Goal: Transaction & Acquisition: Register for event/course

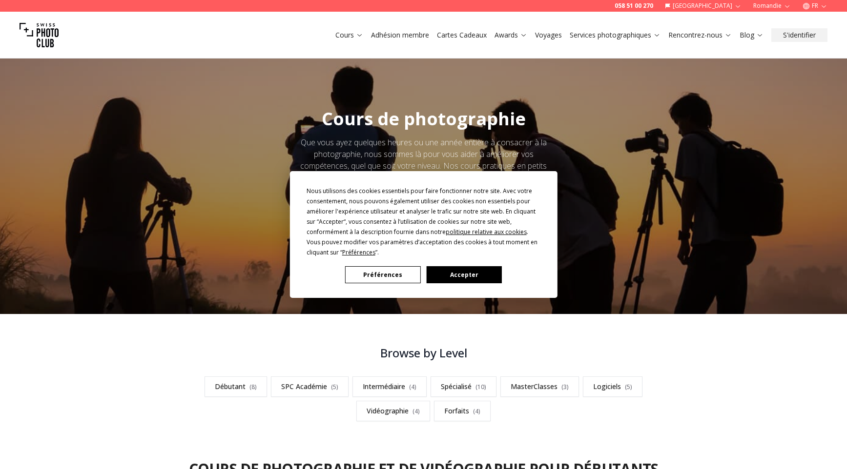
click at [470, 275] on button "Accepter" at bounding box center [463, 274] width 75 height 17
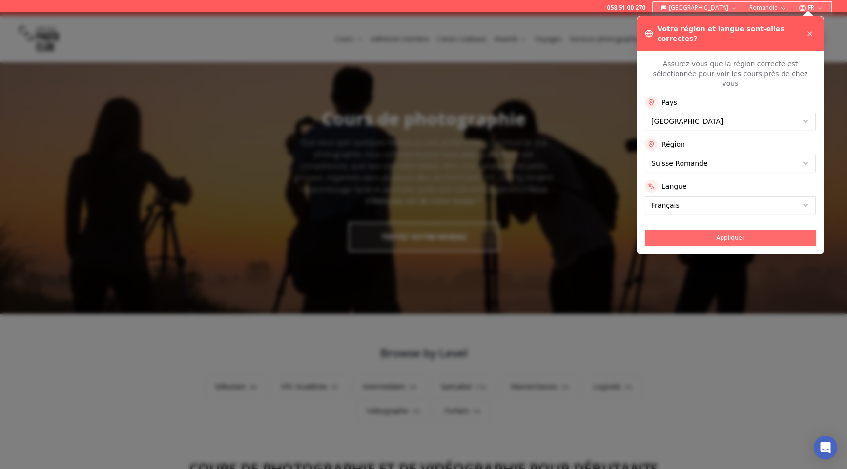
click at [754, 230] on button "Appliquer" at bounding box center [730, 238] width 171 height 16
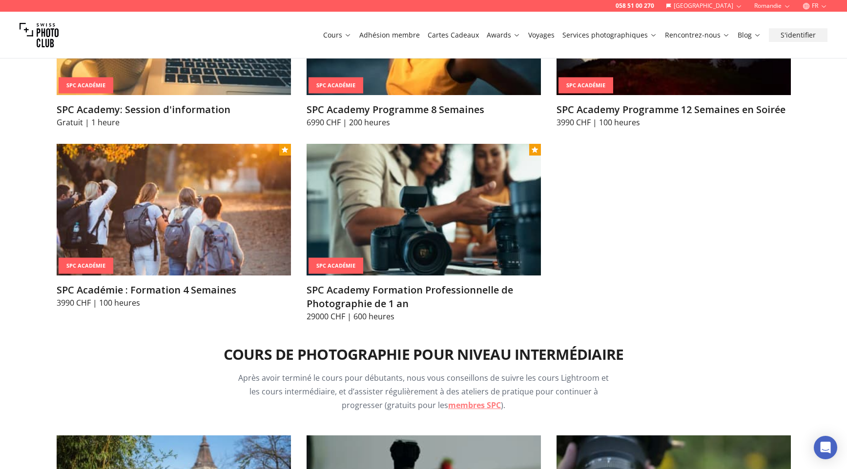
scroll to position [1285, 0]
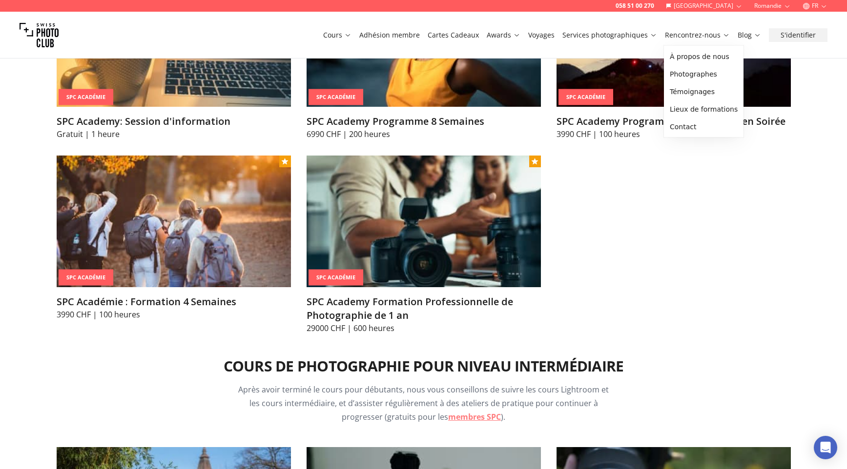
click at [686, 34] on link "Rencontrez-nous" at bounding box center [697, 35] width 65 height 10
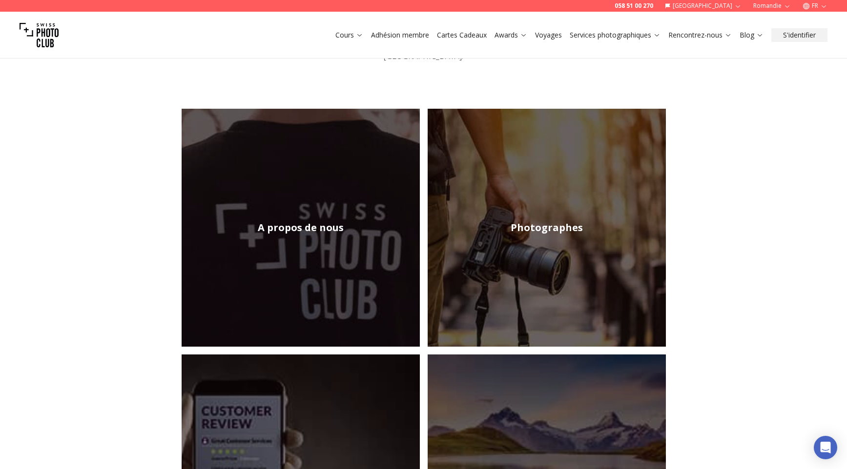
scroll to position [95, 0]
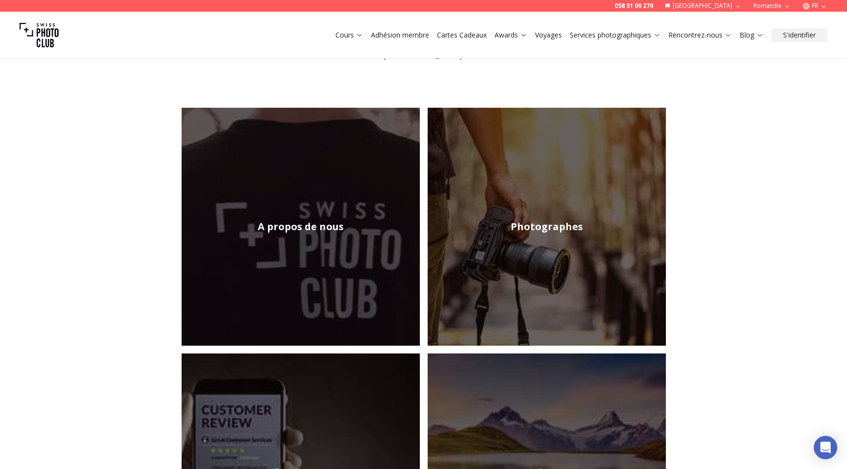
click at [307, 220] on h2 "A propos de nous" at bounding box center [301, 227] width 86 height 14
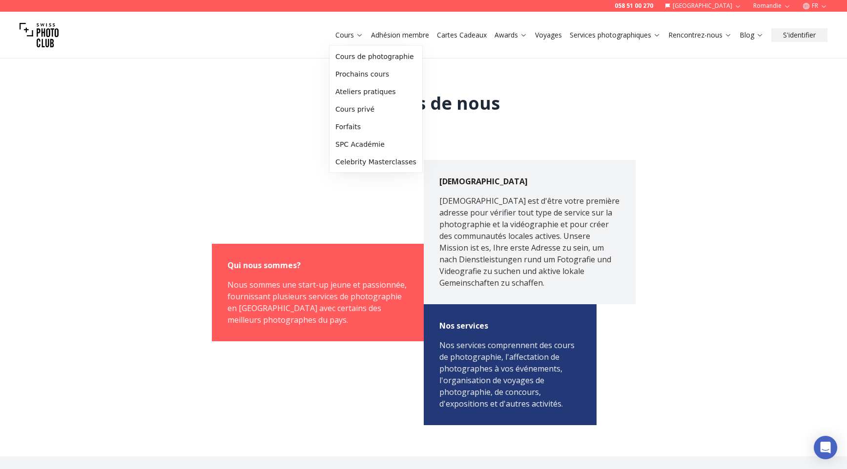
click at [360, 34] on icon at bounding box center [359, 34] width 7 height 7
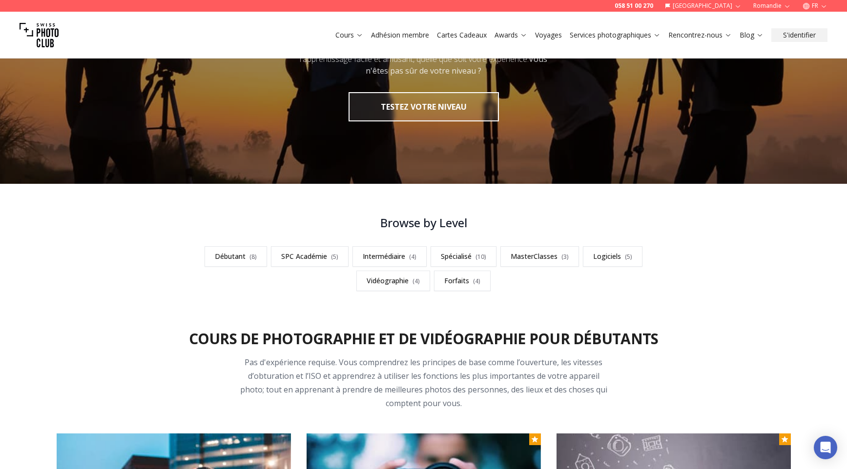
scroll to position [131, 0]
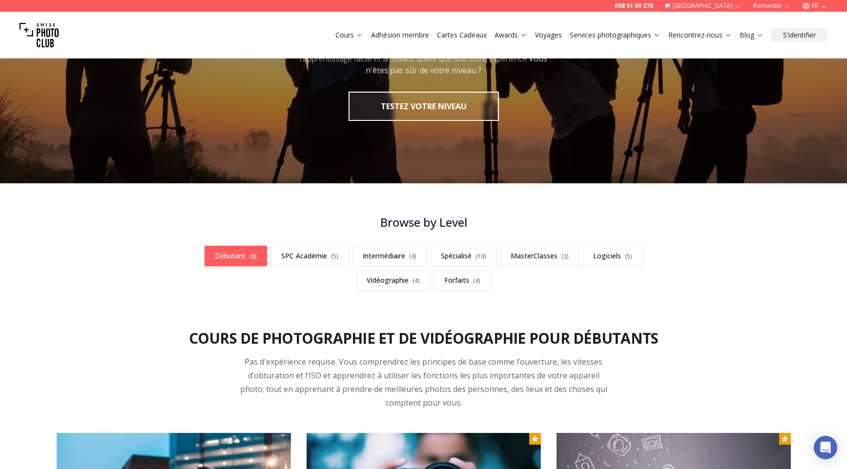
click at [245, 259] on link "Débutant ( 8 )" at bounding box center [235, 256] width 62 height 20
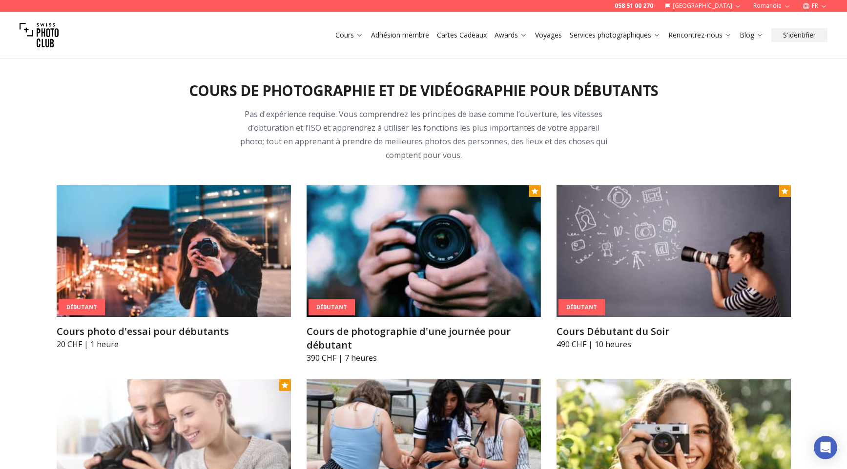
scroll to position [382, 0]
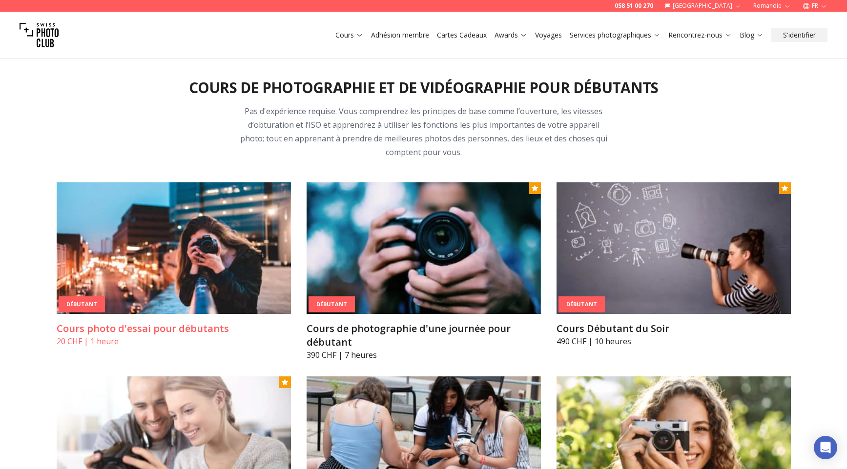
click at [95, 335] on h3 "Cours photo d'essai pour débutants" at bounding box center [174, 329] width 234 height 14
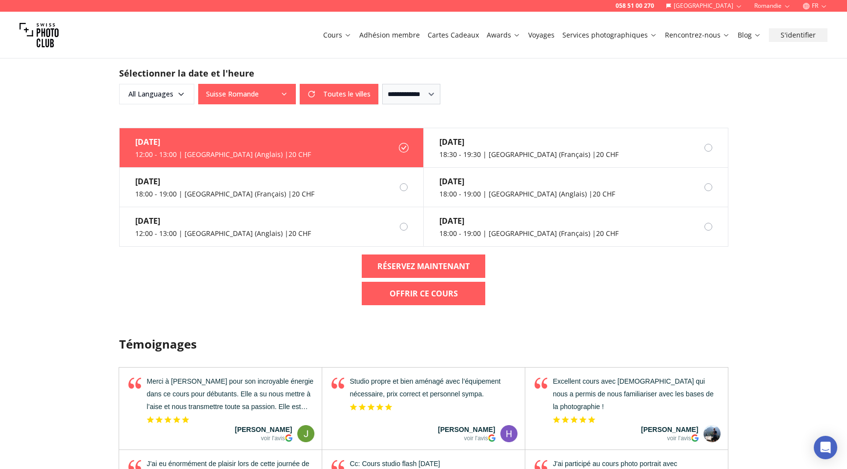
scroll to position [609, 0]
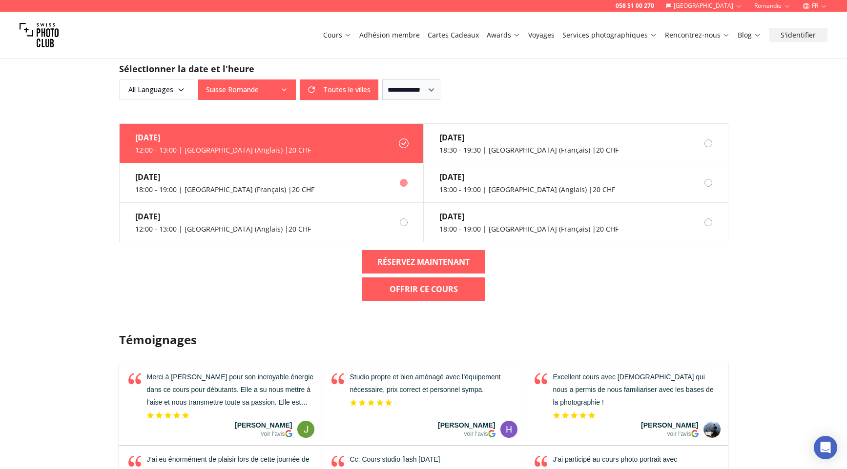
click at [206, 193] on div "18:00 - 19:00 | [GEOGRAPHIC_DATA] (Français) | 20 CHF" at bounding box center [224, 190] width 179 height 10
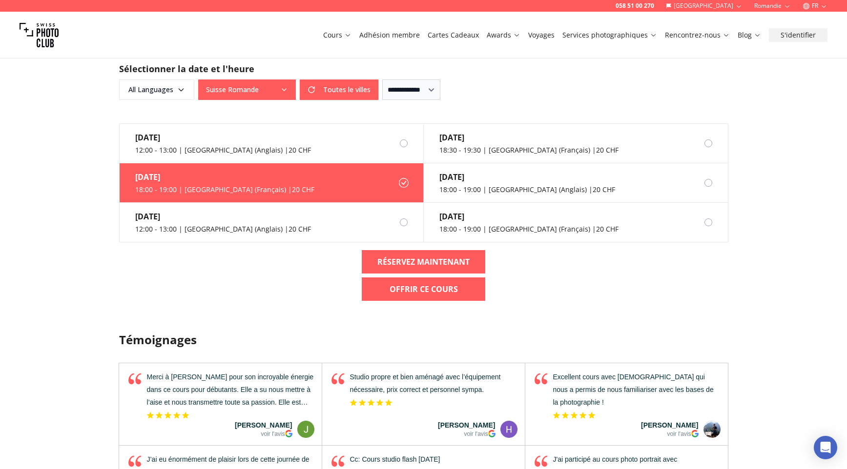
click at [232, 186] on div "18:00 - 19:00 | [GEOGRAPHIC_DATA] (Français) | 20 CHF" at bounding box center [224, 190] width 179 height 10
click at [404, 183] on icon at bounding box center [404, 183] width 10 height 10
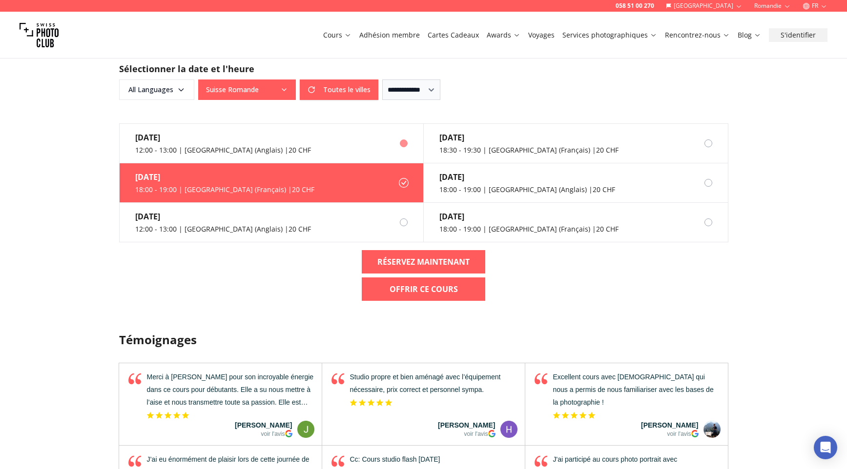
click at [403, 140] on div at bounding box center [404, 144] width 8 height 8
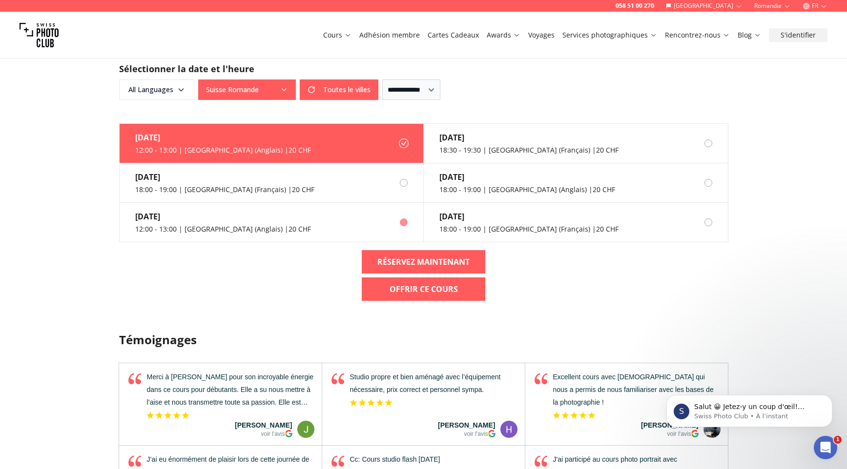
scroll to position [0, 0]
click at [404, 184] on div at bounding box center [404, 183] width 8 height 8
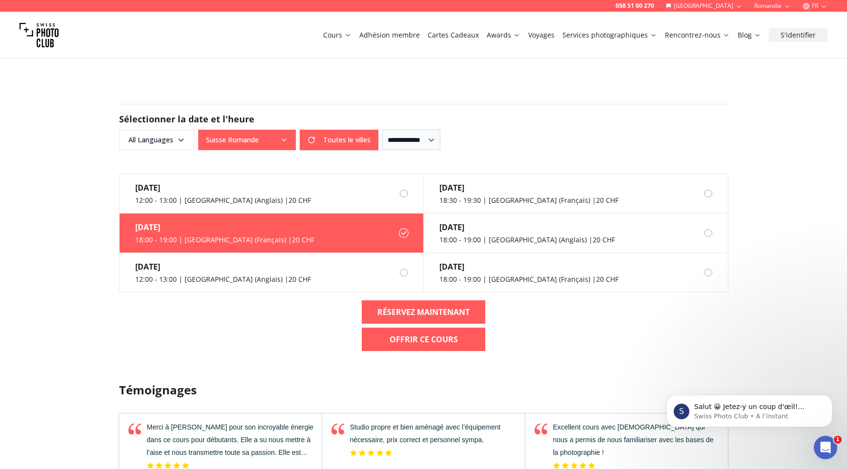
scroll to position [556, 0]
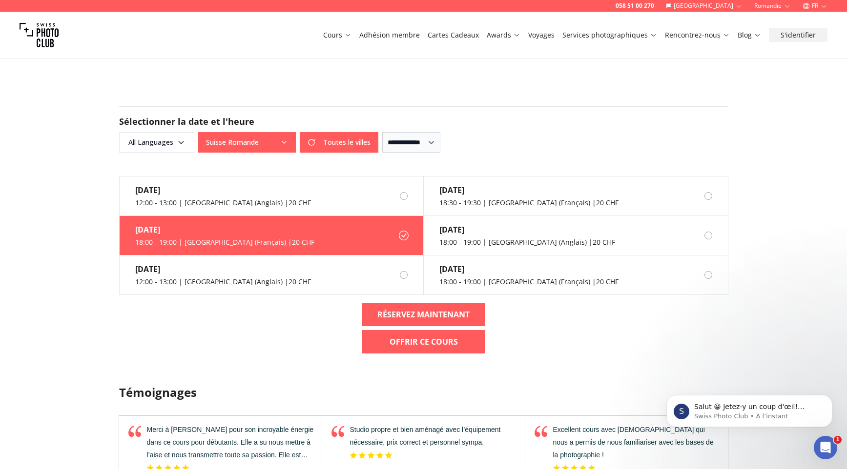
click at [402, 237] on icon at bounding box center [404, 236] width 10 height 10
click at [306, 141] on button "Toutes le villes" at bounding box center [339, 142] width 79 height 20
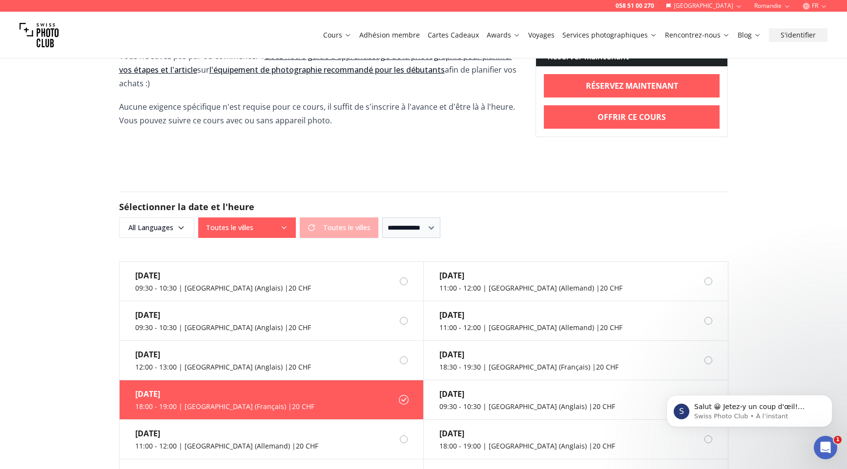
scroll to position [469, 0]
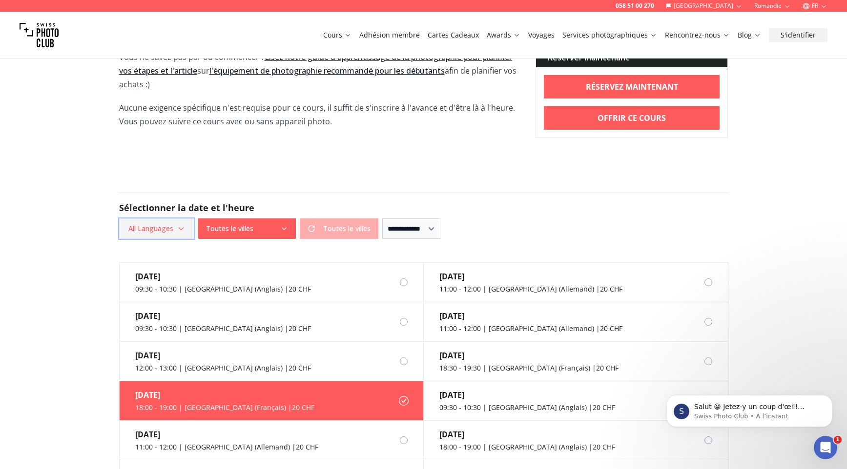
click at [182, 227] on icon "button" at bounding box center [181, 229] width 8 height 8
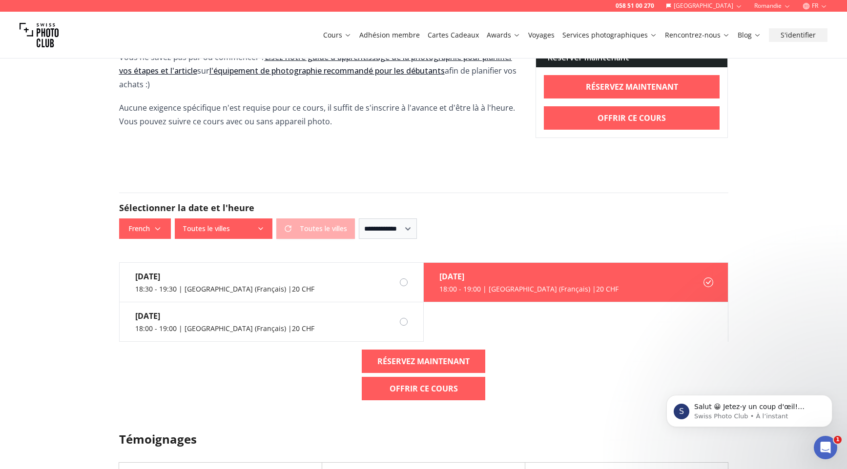
click at [483, 323] on div "[DATE] 18:30 - 19:30 | [GEOGRAPHIC_DATA] (Français) | 20 CHF [DATE] 18:00 - 19:…" at bounding box center [423, 303] width 609 height 80
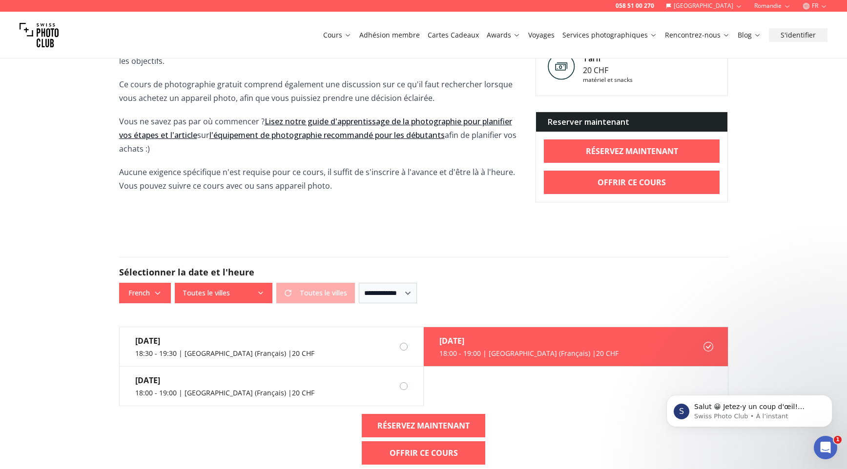
scroll to position [404, 0]
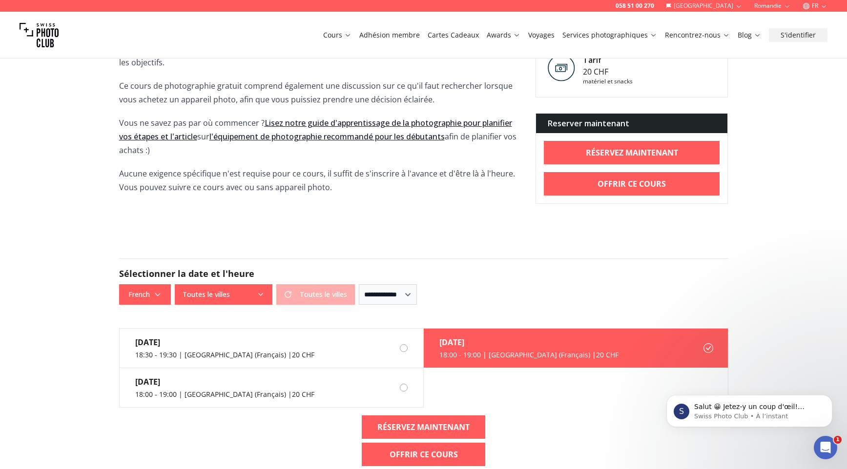
click at [429, 122] on link "Lisez notre guide d'apprentissage de la photographie pour planifier vos étapes …" at bounding box center [315, 130] width 393 height 24
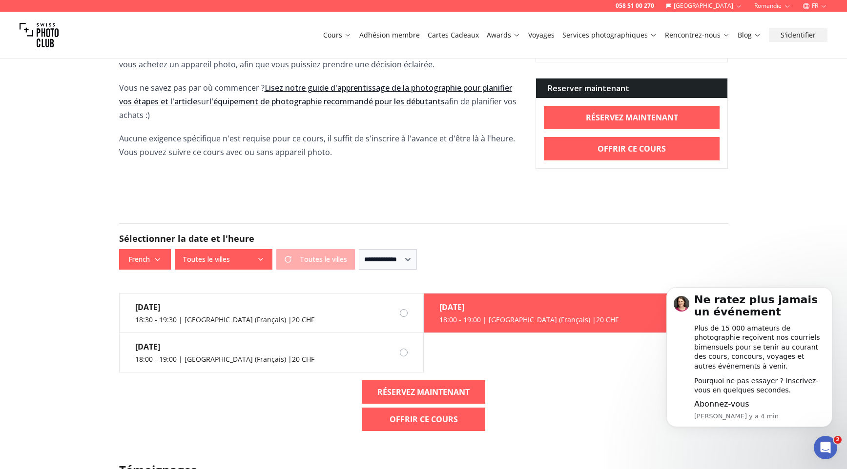
scroll to position [440, 0]
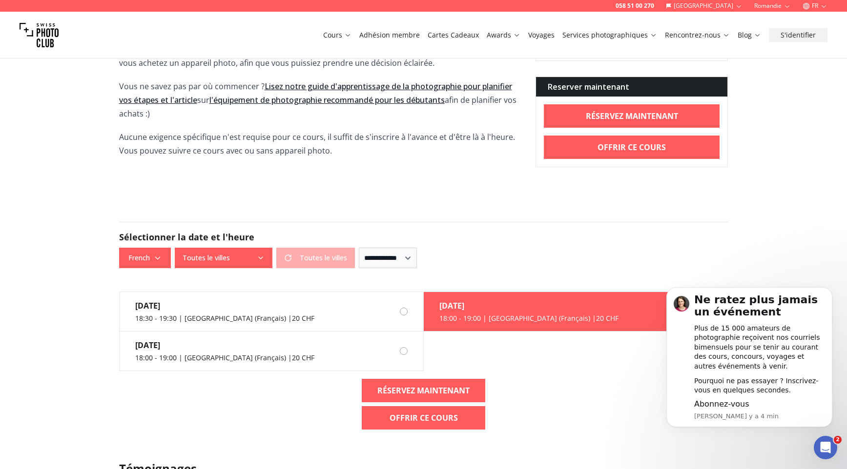
click at [649, 422] on div "[DATE] 18:30 - 19:30 | [GEOGRAPHIC_DATA] (Français) | 20 CHF [DATE] 18:00 - 19:…" at bounding box center [423, 365] width 625 height 146
click at [673, 191] on div "058 51 00 270 Suisse Romandie FR Cours Adhésion membre Cartes Cadeaux Awards Vo…" at bounding box center [423, 417] width 847 height 1715
click at [586, 264] on div "**********" at bounding box center [423, 258] width 609 height 20
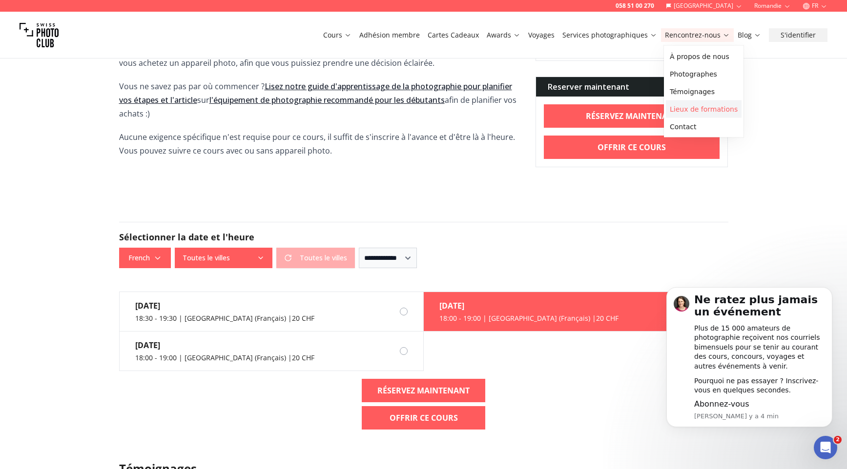
click at [681, 110] on link "Lieux de formations" at bounding box center [704, 110] width 76 height 18
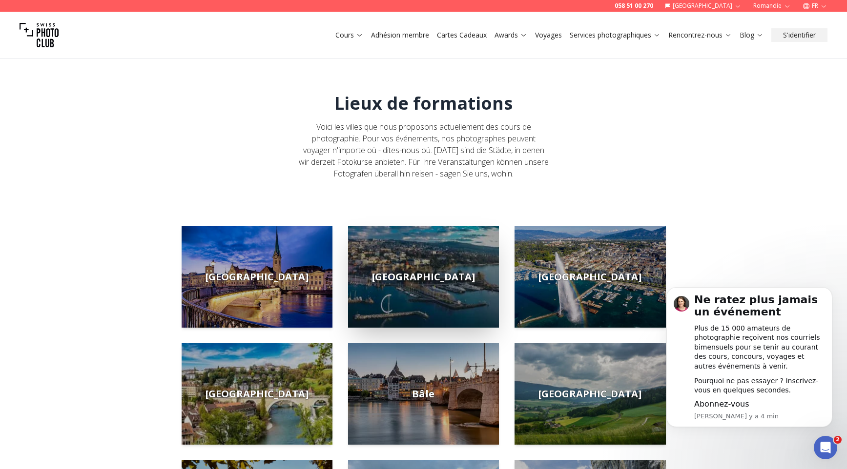
click at [425, 277] on span "[GEOGRAPHIC_DATA]" at bounding box center [423, 277] width 103 height 14
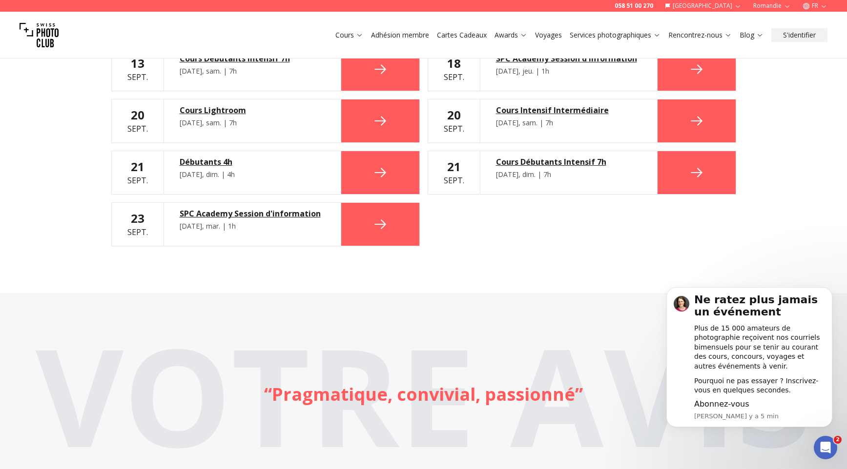
scroll to position [847, 0]
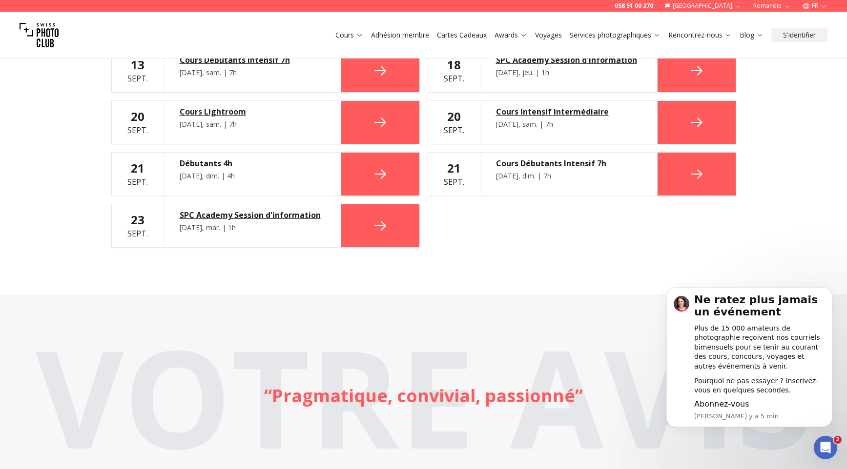
click at [548, 158] on div "Cours Débutants Intensif 7h" at bounding box center [568, 164] width 145 height 12
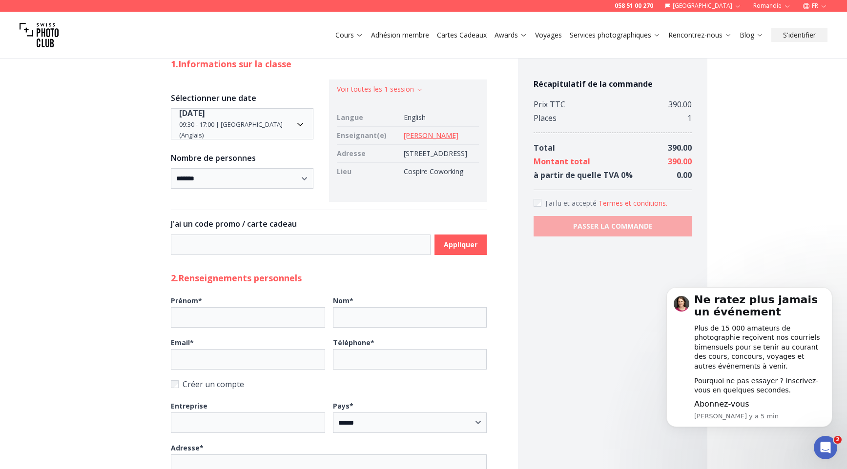
scroll to position [99, 0]
